Goal: Task Accomplishment & Management: Manage account settings

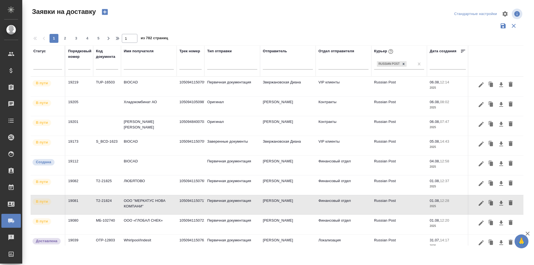
scroll to position [31, 0]
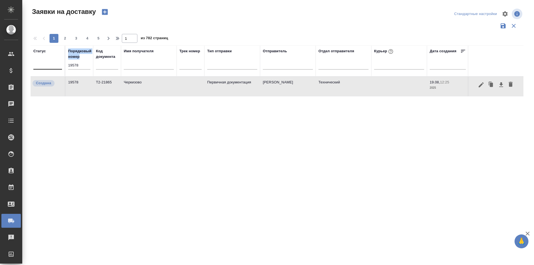
drag, startPoint x: 73, startPoint y: 67, endPoint x: 58, endPoint y: 66, distance: 15.0
click at [58, 66] on tr "Статус Порядковый номер 19578 Код документа Имя получателя Трек номер Тип отпра…" at bounding box center [319, 60] width 577 height 31
click at [75, 65] on input "19578" at bounding box center [79, 65] width 22 height 8
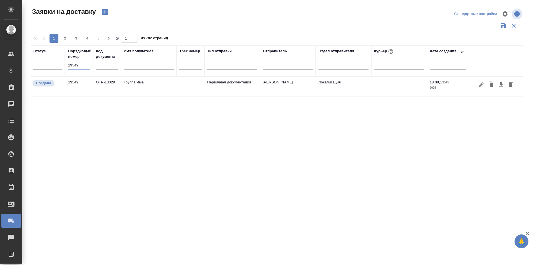
type input "19549"
click at [477, 87] on button "button" at bounding box center [480, 84] width 9 height 11
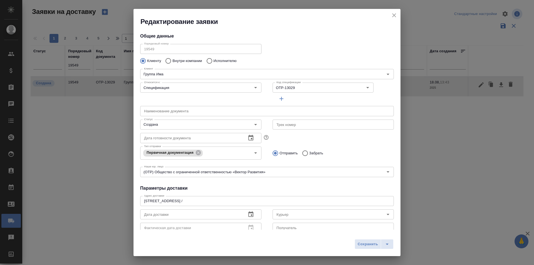
type input "[PERSON_NAME]"
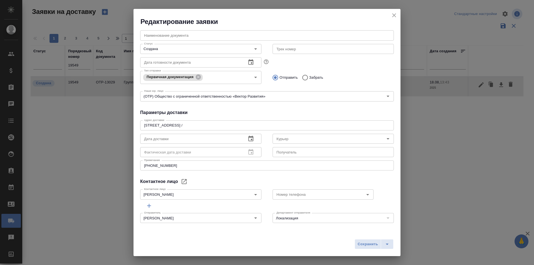
click at [245, 116] on div "Общие данные Порядковый номер 19549 Порядковый номер Клиенту Внутри компании Ис…" at bounding box center [266, 127] width 267 height 203
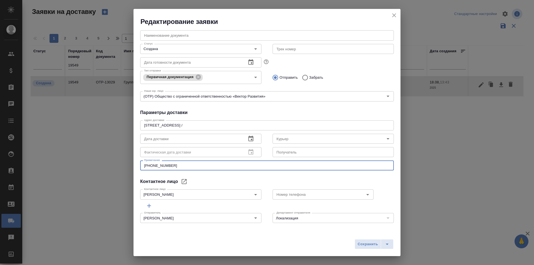
drag, startPoint x: 187, startPoint y: 167, endPoint x: 139, endPoint y: 166, distance: 47.2
click at [140, 166] on div "Общие данные Порядковый номер 19549 Порядковый номер Клиенту Внутри компании Ис…" at bounding box center [266, 127] width 267 height 203
click at [243, 126] on textarea "[STREET_ADDRESS] /" at bounding box center [267, 125] width 246 height 4
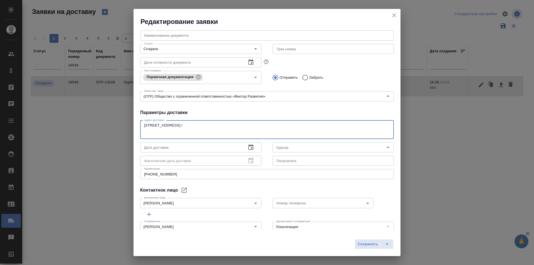
paste textarea "[PHONE_NUMBER]"
drag, startPoint x: 146, startPoint y: 133, endPoint x: 143, endPoint y: 135, distance: 2.9
click at [143, 135] on div "[STREET_ADDRESS] / [PHONE_NUMBER] x [GEOGRAPHIC_DATA] доставки" at bounding box center [266, 129] width 253 height 19
type textarea "[STREET_ADDRESS] / [PHONE_NUMBER]"
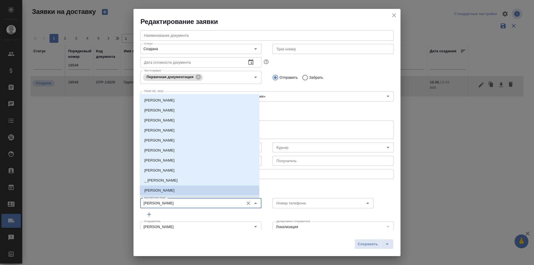
drag, startPoint x: 167, startPoint y: 203, endPoint x: 129, endPoint y: 203, distance: 38.4
click at [129, 203] on div "Редактирование заявки Общие данные Порядковый номер 19549 Порядковый номер Клие…" at bounding box center [267, 132] width 534 height 265
click at [307, 190] on div "Номер телефона Номер телефона" at bounding box center [333, 202] width 132 height 24
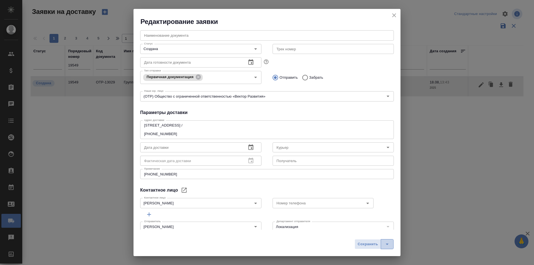
click at [389, 244] on icon "split button" at bounding box center [386, 244] width 7 height 7
click at [388, 235] on li "Сохранить и скачать" at bounding box center [375, 232] width 44 height 9
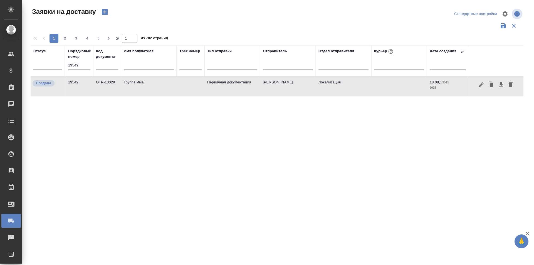
click at [84, 68] on input "19549" at bounding box center [79, 65] width 22 height 8
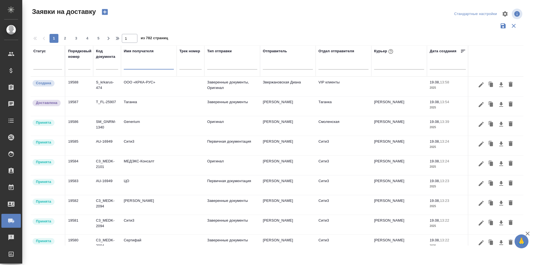
click at [155, 68] on input "text" at bounding box center [149, 65] width 50 height 7
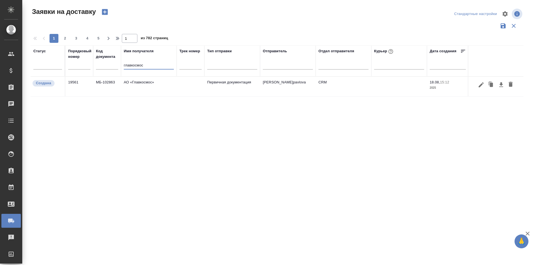
type input "главкосмос"
drag, startPoint x: 386, startPoint y: 152, endPoint x: 269, endPoint y: 212, distance: 131.4
click at [386, 152] on div "Статус Порядковый номер Код документа Имя получателя главкосмос Трек номер Тип …" at bounding box center [277, 145] width 492 height 200
click at [145, 65] on input "главкосмос" at bounding box center [149, 65] width 50 height 7
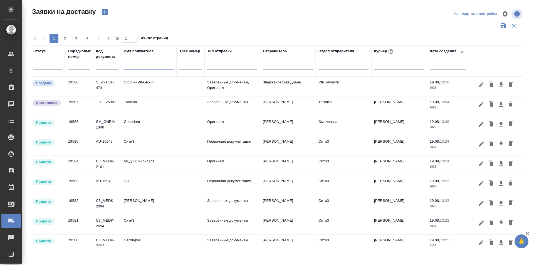
click at [85, 68] on input "text" at bounding box center [79, 65] width 22 height 8
paste input "19568"
type input "19568"
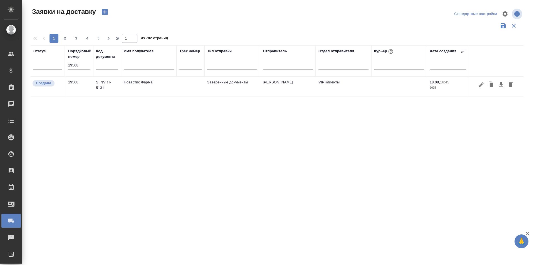
click at [479, 87] on icon "button" at bounding box center [480, 84] width 5 height 5
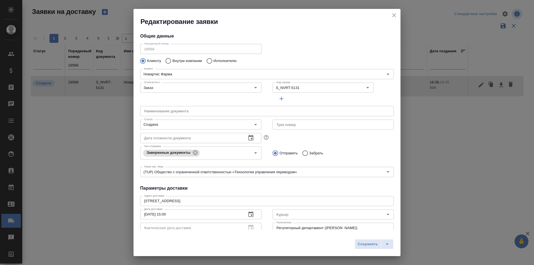
type input "[PERSON_NAME]"
click at [193, 125] on input "Создана" at bounding box center [191, 124] width 99 height 7
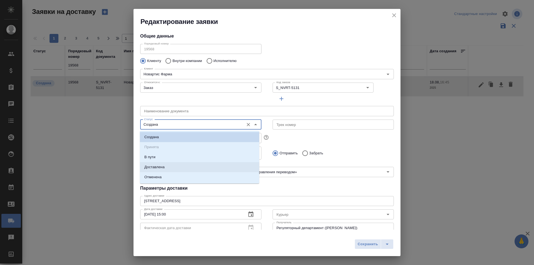
click at [178, 166] on li "Доставлена" at bounding box center [199, 167] width 119 height 10
type input "Доставлена"
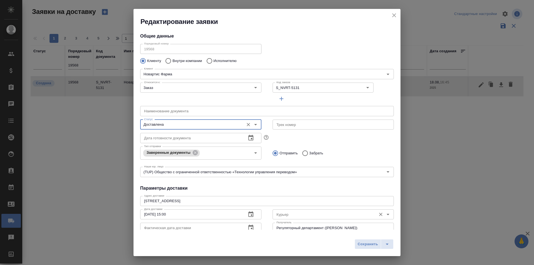
click at [280, 209] on div "Курьер" at bounding box center [332, 214] width 121 height 10
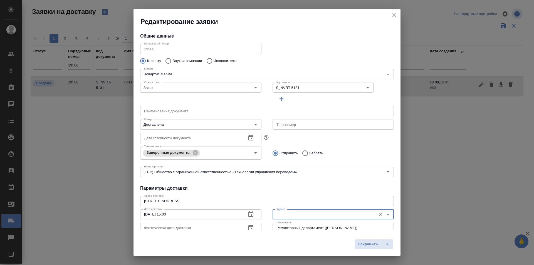
click at [281, 216] on input "Курьер" at bounding box center [323, 214] width 99 height 7
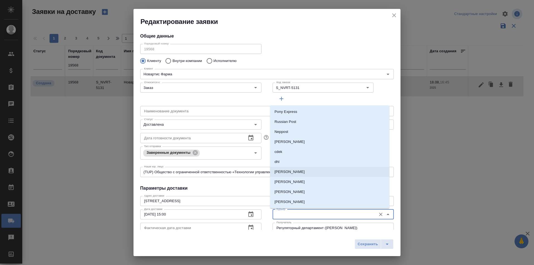
scroll to position [28, 0]
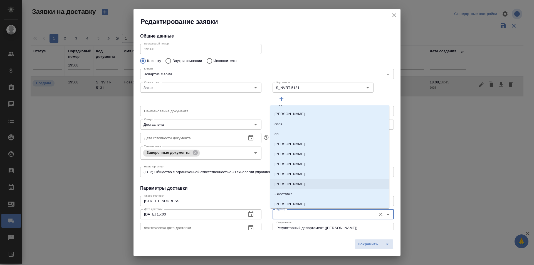
click at [298, 186] on p "[PERSON_NAME]" at bounding box center [289, 184] width 30 height 6
type input "[PERSON_NAME]"
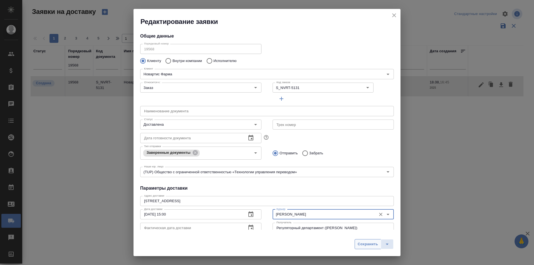
click at [371, 245] on span "Сохранить" at bounding box center [367, 244] width 20 height 6
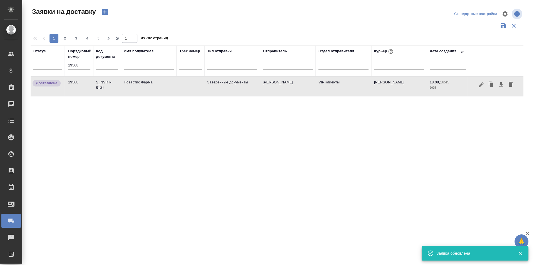
click at [75, 64] on input "19568" at bounding box center [79, 65] width 22 height 8
paste input "9"
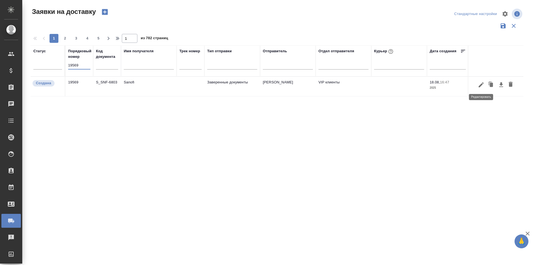
type input "19569"
click at [479, 84] on icon "button" at bounding box center [480, 84] width 7 height 7
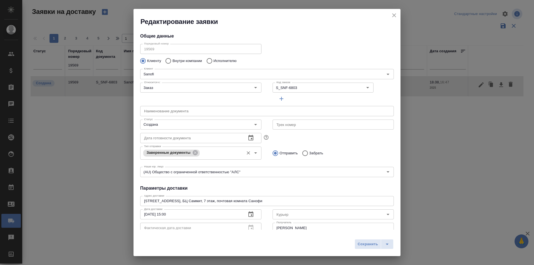
type input "[PERSON_NAME]"
click at [181, 129] on div "Создана Статус" at bounding box center [200, 124] width 121 height 10
click at [180, 128] on input "Создана" at bounding box center [191, 124] width 99 height 7
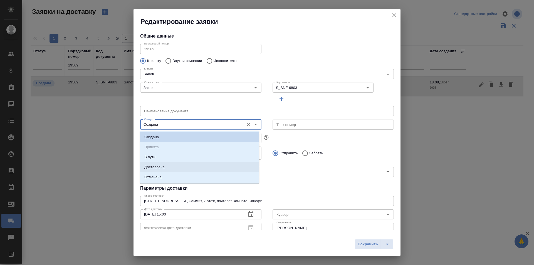
click at [169, 163] on li "Доставлена" at bounding box center [199, 167] width 119 height 10
type input "Доставлена"
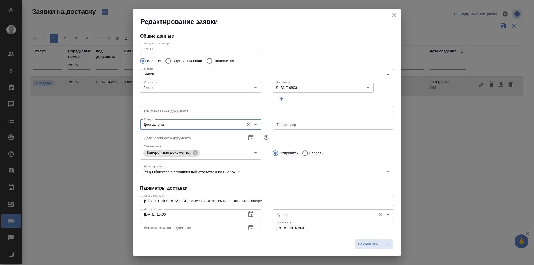
click at [286, 212] on input "Курьер" at bounding box center [323, 214] width 99 height 7
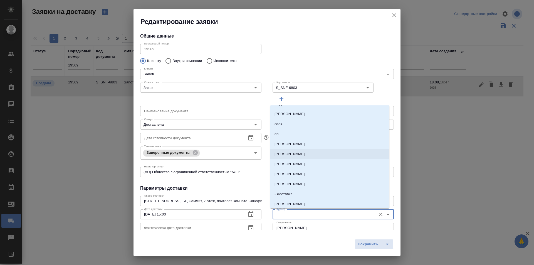
click at [300, 187] on li "[PERSON_NAME]" at bounding box center [329, 184] width 119 height 10
type input "[PERSON_NAME]"
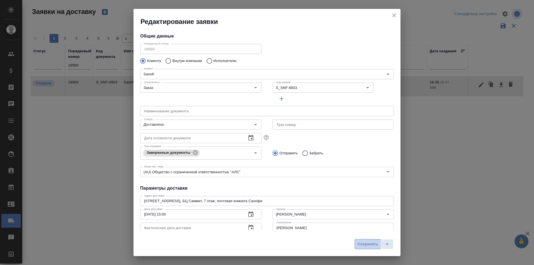
click at [365, 247] on span "Сохранить" at bounding box center [367, 244] width 20 height 6
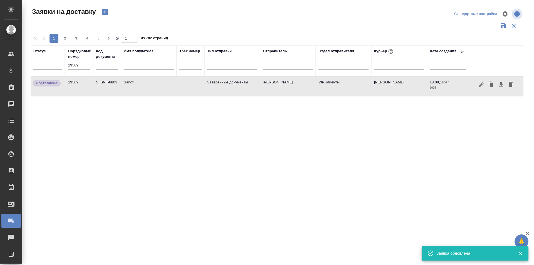
click at [82, 67] on input "19569" at bounding box center [79, 65] width 22 height 8
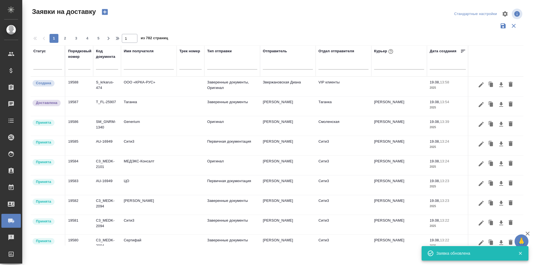
click at [80, 68] on input "text" at bounding box center [79, 65] width 22 height 8
paste input "19559"
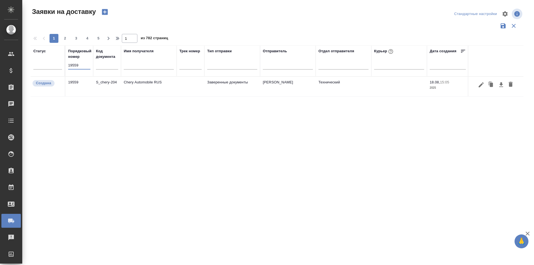
type input "19559"
click at [479, 85] on icon "button" at bounding box center [480, 84] width 5 height 5
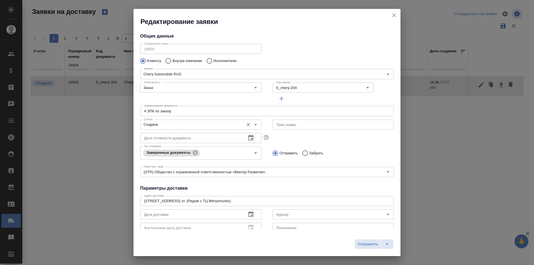
type input "Блазнина Дина"
type input "[PHONE_NUMBER]"
click at [192, 125] on input "Создана" at bounding box center [191, 124] width 99 height 7
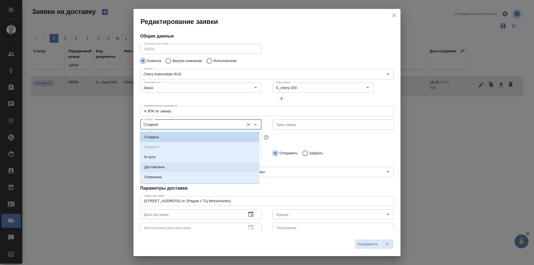
click at [167, 162] on li "Доставлена" at bounding box center [199, 167] width 119 height 10
type input "Доставлена"
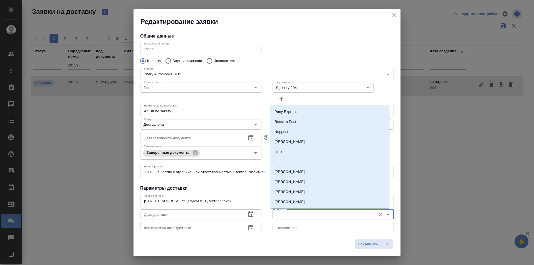
click at [283, 216] on input "Курьер" at bounding box center [323, 214] width 99 height 7
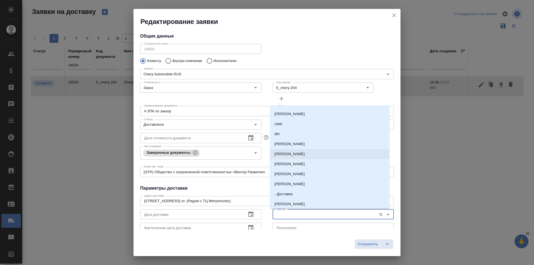
click at [296, 186] on p "[PERSON_NAME]" at bounding box center [289, 184] width 30 height 6
type input "[PERSON_NAME]"
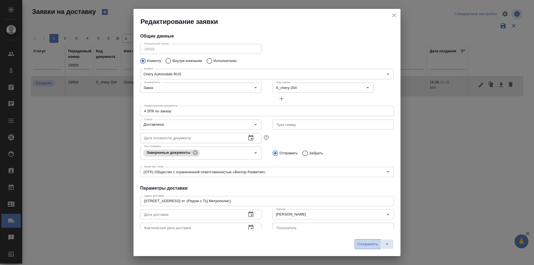
click at [357, 243] on span "Сохранить" at bounding box center [367, 244] width 20 height 6
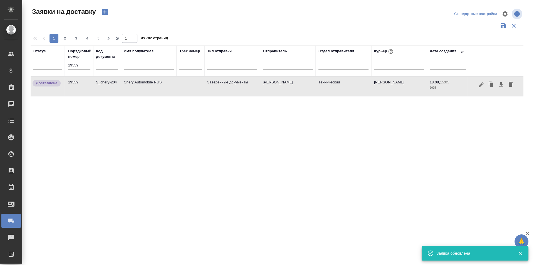
click at [79, 68] on input "19559" at bounding box center [79, 65] width 22 height 8
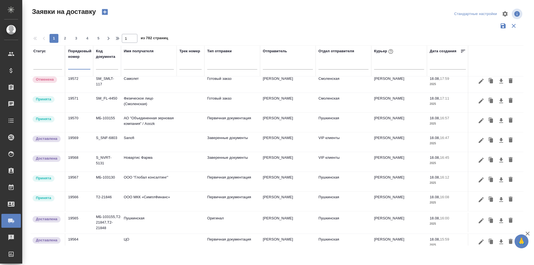
scroll to position [332, 0]
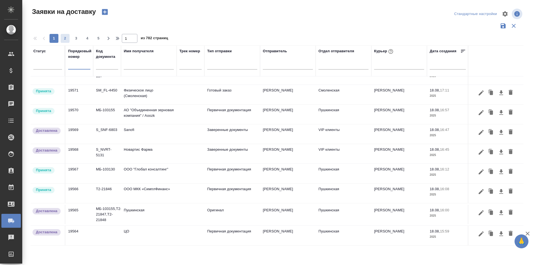
click at [67, 39] on span "2" at bounding box center [65, 39] width 9 height 6
type input "2"
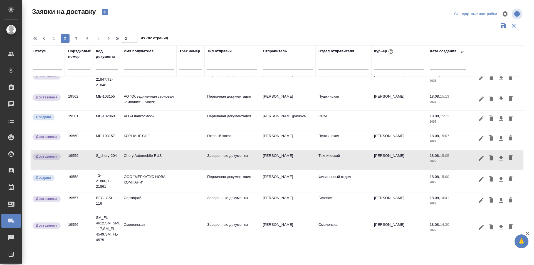
scroll to position [0, 0]
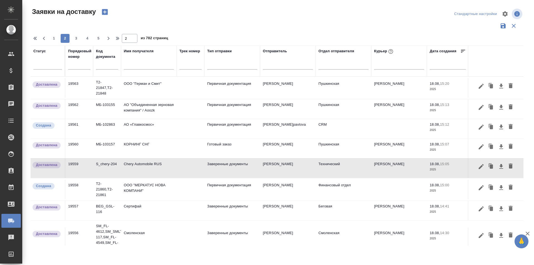
click at [379, 98] on td at bounding box center [399, 87] width 56 height 19
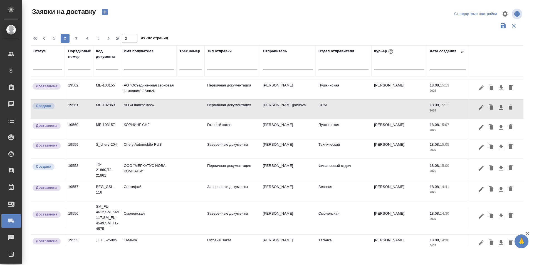
scroll to position [28, 0]
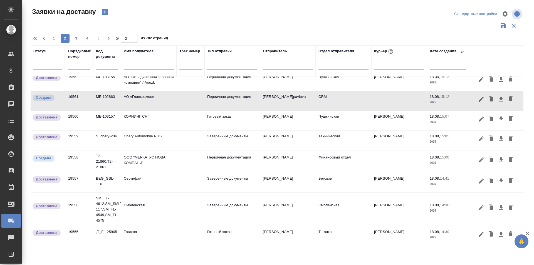
click at [163, 70] on td "ООО "МЕРКАТУС НОВА КОМПАНИ"" at bounding box center [149, 59] width 56 height 19
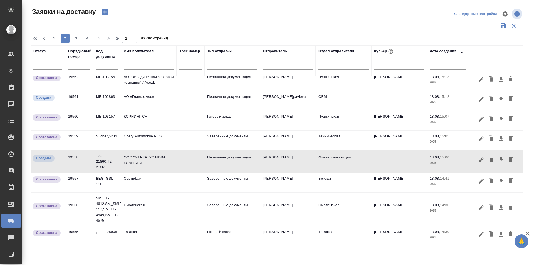
scroll to position [56, 0]
